Goal: Book appointment/travel/reservation

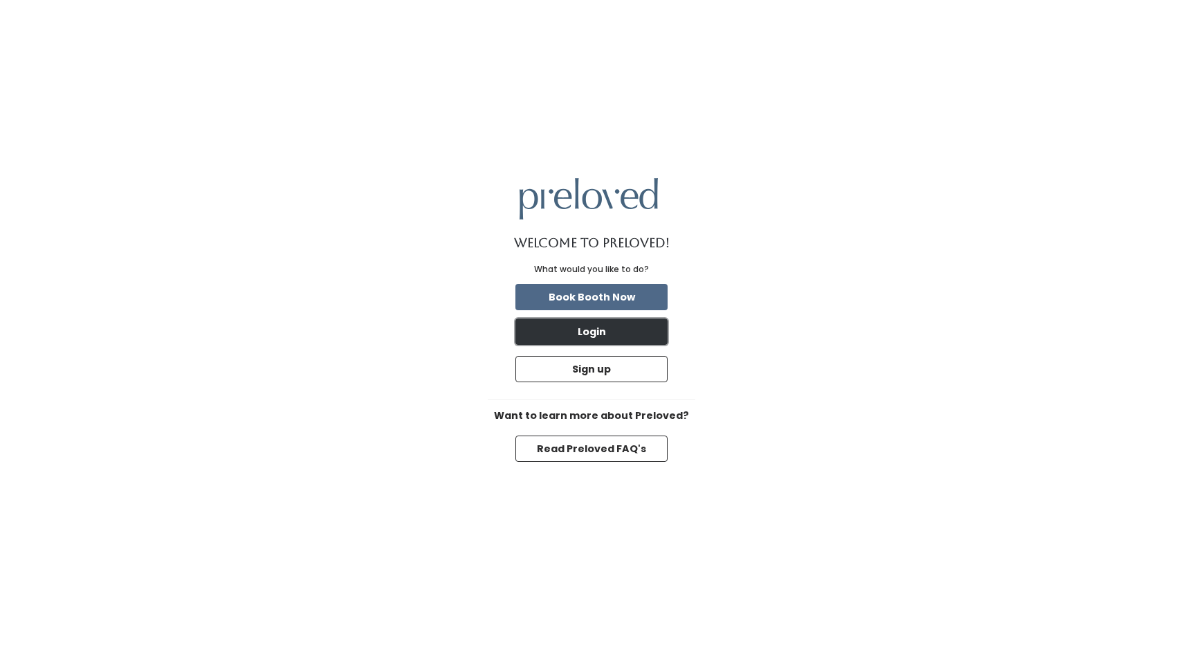
click at [633, 330] on button "Login" at bounding box center [592, 331] width 152 height 26
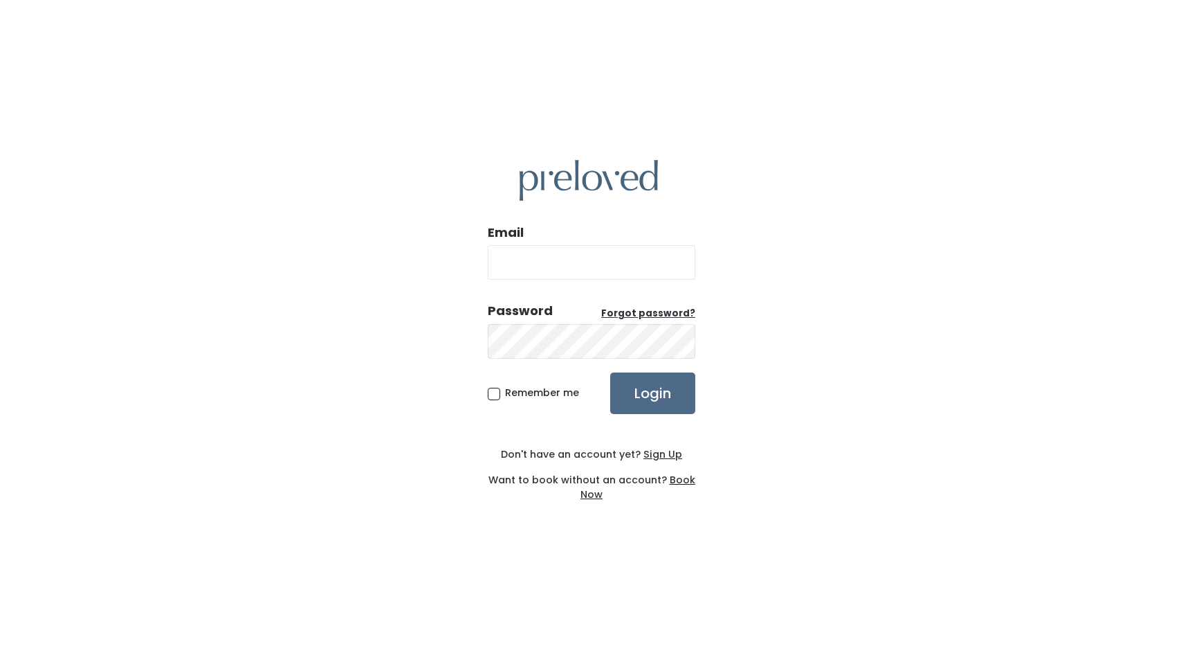
click at [543, 268] on input "Email" at bounding box center [592, 262] width 208 height 35
type input "jessellingford@gmail.com"
click at [655, 400] on input "Login" at bounding box center [652, 393] width 85 height 42
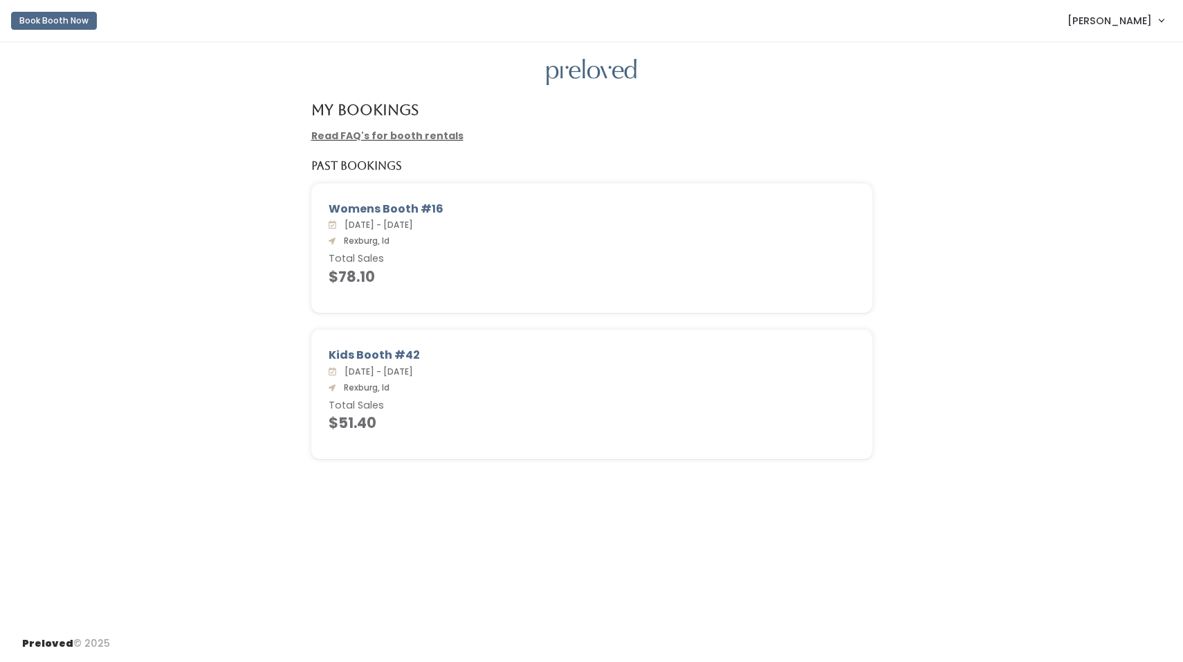
click at [67, 8] on link "Book Booth Now" at bounding box center [54, 21] width 86 height 30
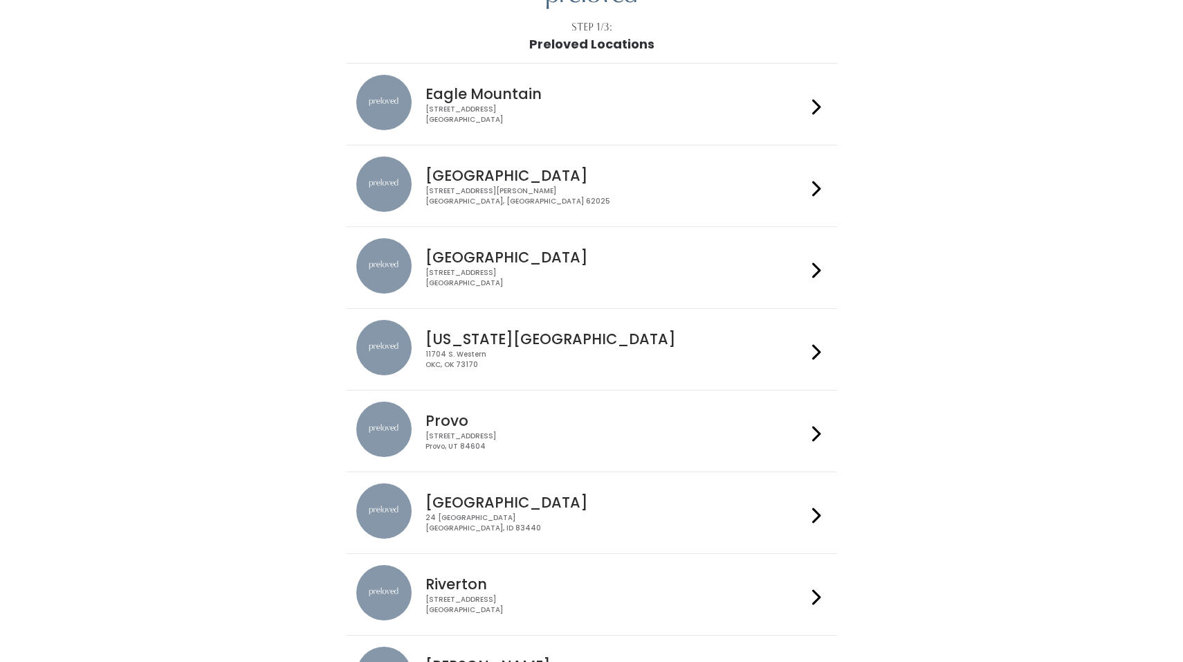
scroll to position [305, 0]
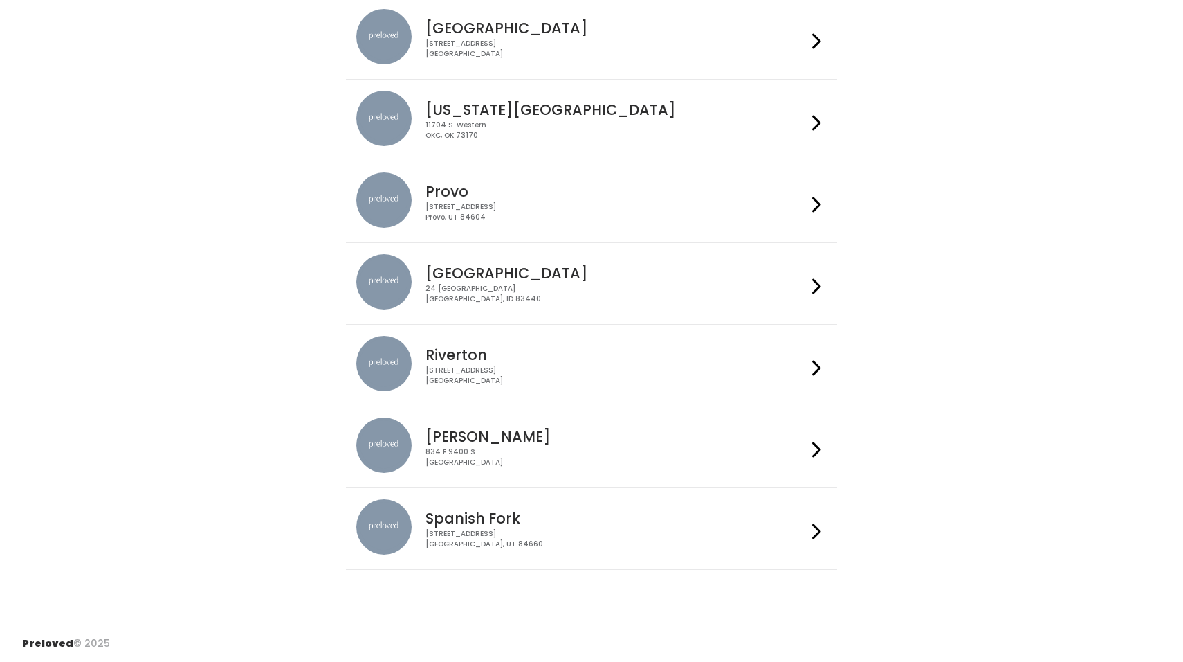
click at [382, 286] on img at bounding box center [383, 281] width 55 height 55
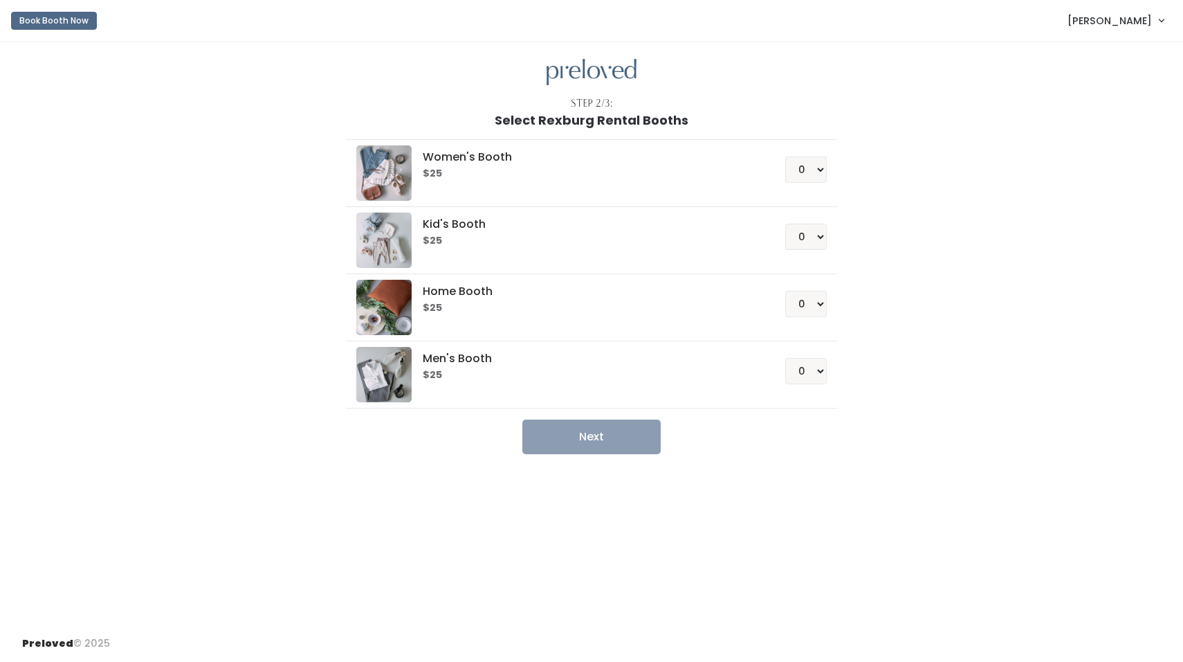
click at [757, 177] on div "0 1 2 3 4" at bounding box center [789, 163] width 75 height 37
click at [793, 171] on select "0 1 2 3 4" at bounding box center [806, 169] width 42 height 26
select select "2"
click at [570, 439] on button "Next" at bounding box center [592, 436] width 138 height 35
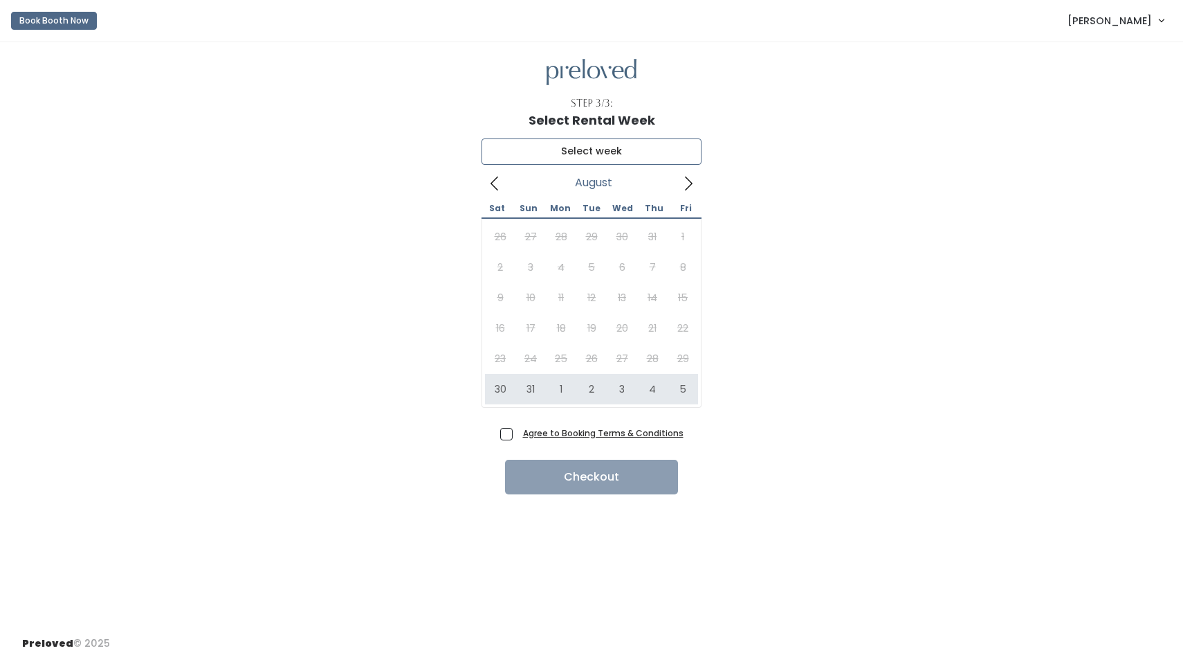
type input "[DATE] to [DATE]"
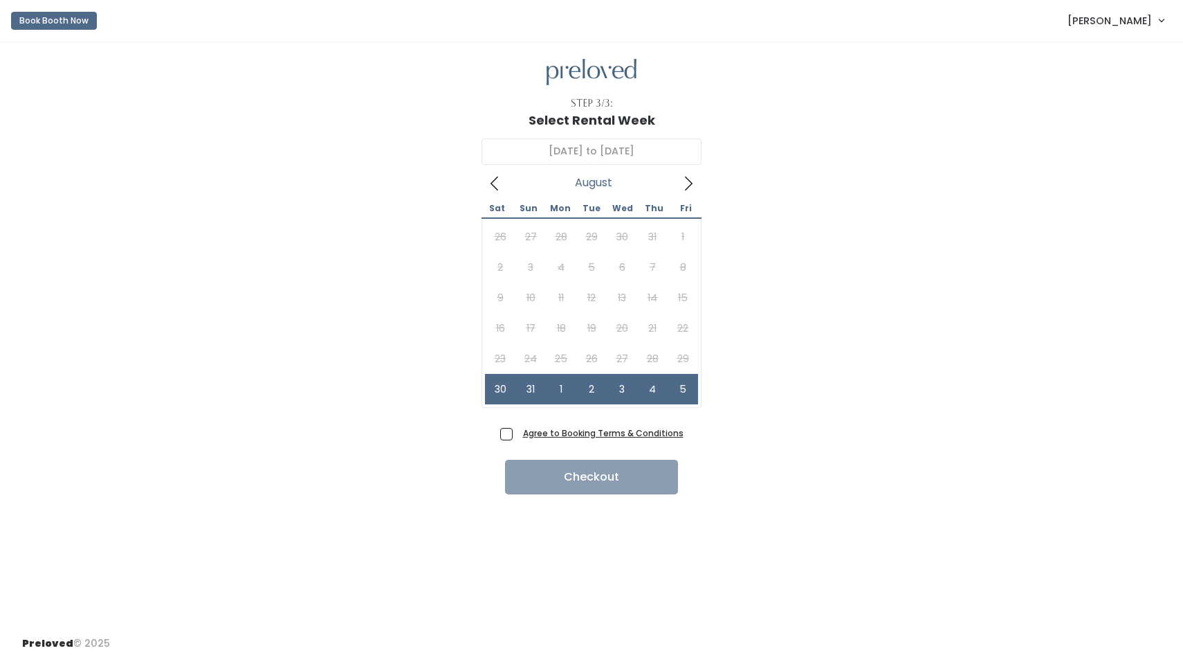
click at [518, 433] on span "Agree to Booking Terms & Conditions" at bounding box center [601, 433] width 166 height 14
click at [518, 433] on input "Agree to Booking Terms & Conditions" at bounding box center [522, 430] width 9 height 9
checkbox input "true"
click at [549, 476] on button "Checkout" at bounding box center [591, 477] width 173 height 35
